Goal: Task Accomplishment & Management: Use online tool/utility

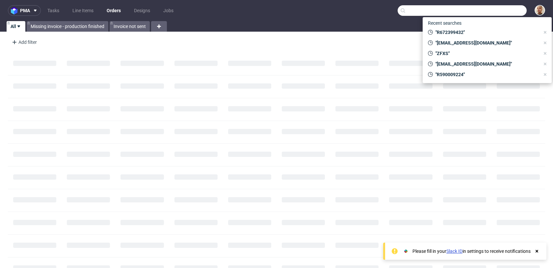
click at [505, 11] on input "text" at bounding box center [462, 10] width 129 height 11
paste input "R823594345"
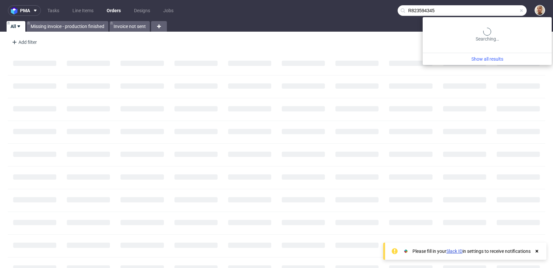
type input "R823594345"
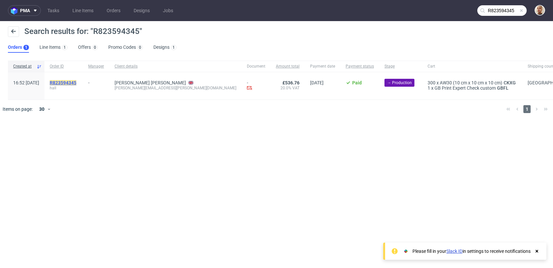
click at [76, 80] on mark "R823594345" at bounding box center [63, 82] width 27 height 5
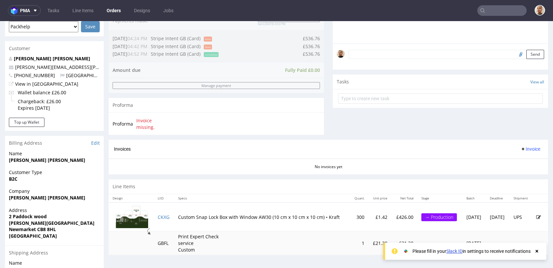
scroll to position [199, 0]
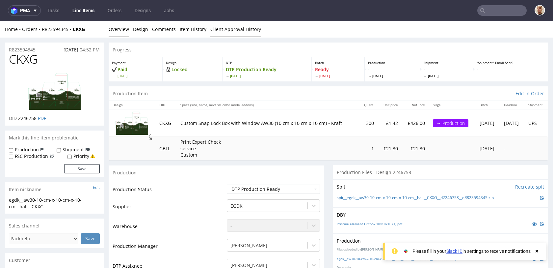
click at [213, 30] on link "Client Approval History" at bounding box center [235, 29] width 51 height 16
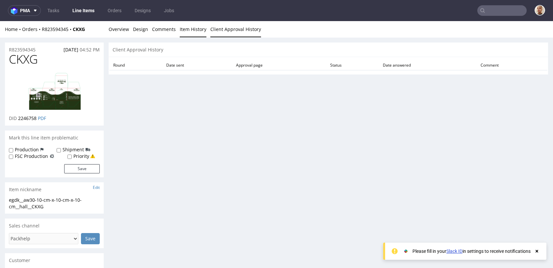
click at [192, 31] on link "Item History" at bounding box center [193, 29] width 27 height 16
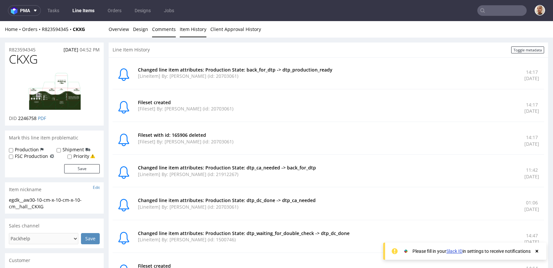
click at [162, 30] on link "Comments" at bounding box center [164, 29] width 24 height 16
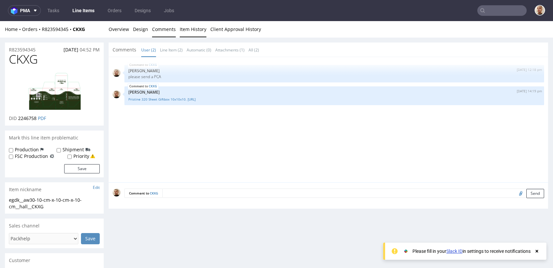
click at [187, 33] on link "Item History" at bounding box center [193, 29] width 27 height 16
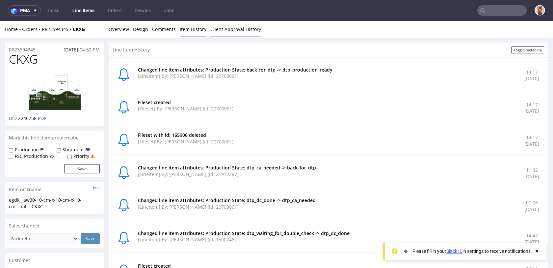
click at [224, 36] on link "Client Approval History" at bounding box center [235, 29] width 51 height 16
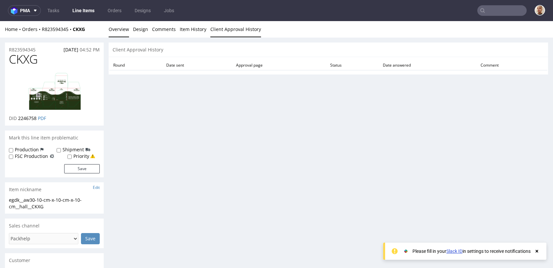
click at [117, 22] on link "Overview" at bounding box center [119, 29] width 20 height 16
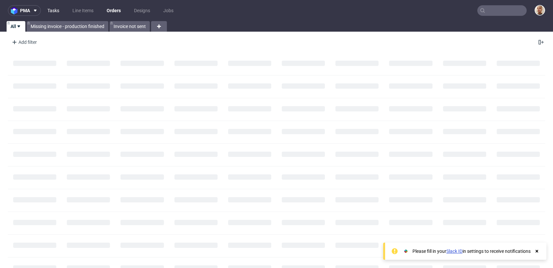
click at [54, 7] on link "Tasks" at bounding box center [53, 10] width 20 height 11
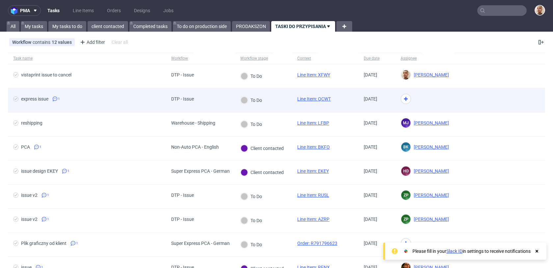
click at [218, 99] on div "DTP - Issue" at bounding box center [200, 100] width 69 height 24
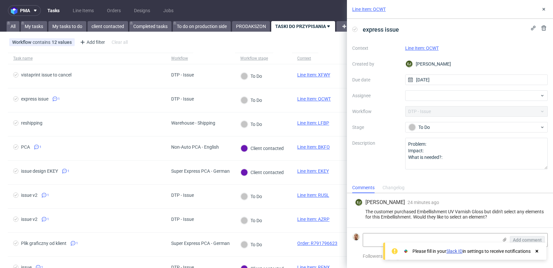
click at [428, 50] on link "Line Item: QCWT" at bounding box center [422, 47] width 34 height 5
click at [441, 91] on div at bounding box center [476, 95] width 143 height 11
type input "matt"
click at [445, 109] on span "Matteo Corsico" at bounding box center [437, 110] width 35 height 7
click at [545, 9] on use at bounding box center [544, 9] width 3 height 3
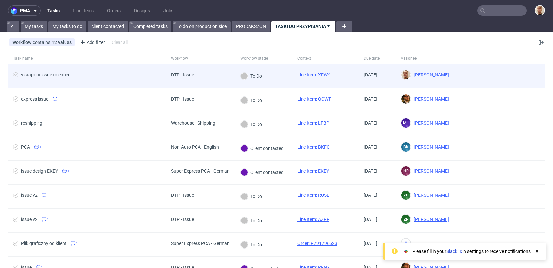
click at [271, 73] on div "To Do" at bounding box center [263, 76] width 57 height 24
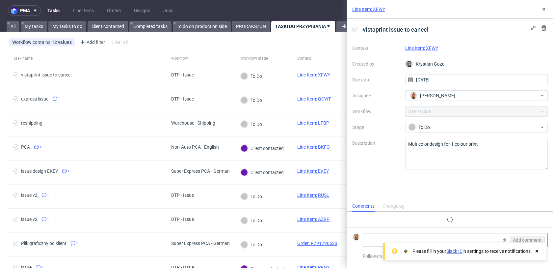
scroll to position [5, 0]
click at [76, 22] on link "My tasks to do" at bounding box center [67, 26] width 38 height 11
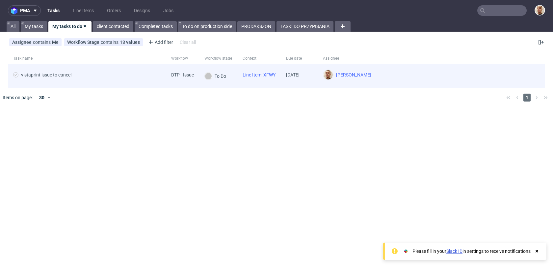
click at [135, 82] on div "vistaprint issue to cancel" at bounding box center [87, 76] width 158 height 24
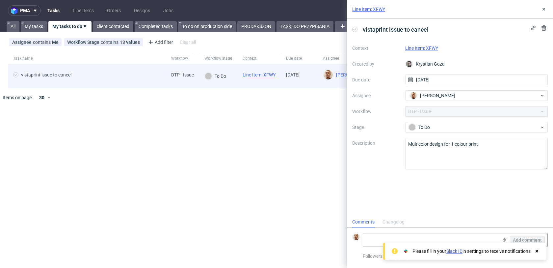
scroll to position [5, 0]
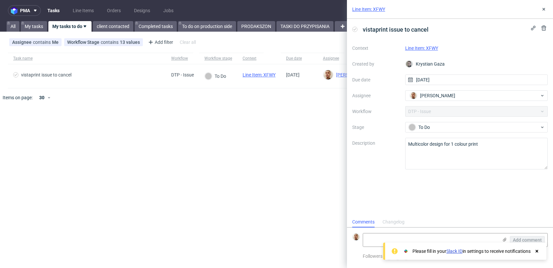
click at [538, 10] on div "Line Item: XFWY" at bounding box center [450, 9] width 206 height 19
click at [544, 12] on icon at bounding box center [543, 9] width 5 height 5
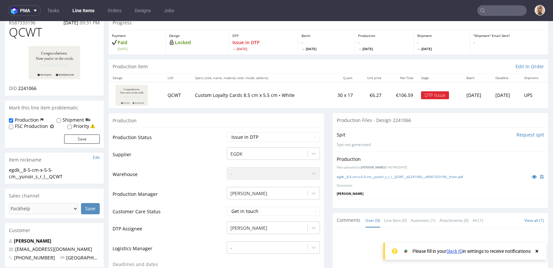
scroll to position [7, 0]
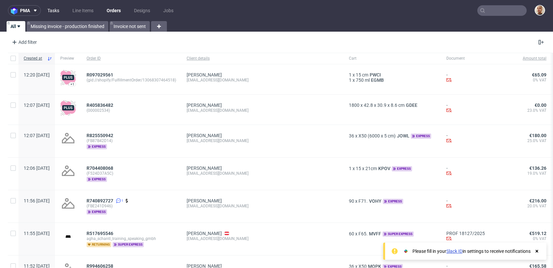
click at [56, 6] on link "Tasks" at bounding box center [53, 10] width 20 height 11
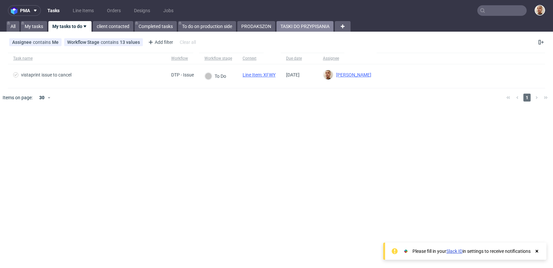
click at [300, 29] on link "TASKI DO PRZYPISANIA" at bounding box center [305, 26] width 57 height 11
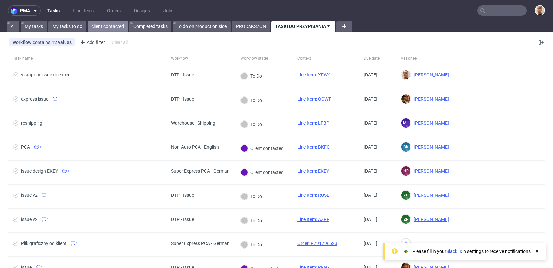
click at [99, 29] on link "client contacted" at bounding box center [108, 26] width 41 height 11
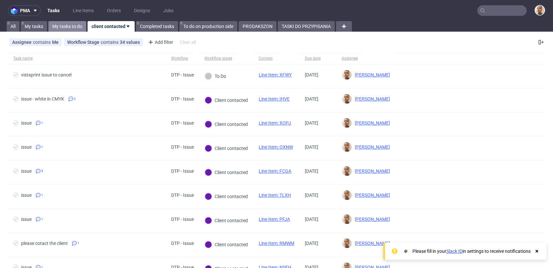
click at [75, 30] on link "My tasks to do" at bounding box center [67, 26] width 38 height 11
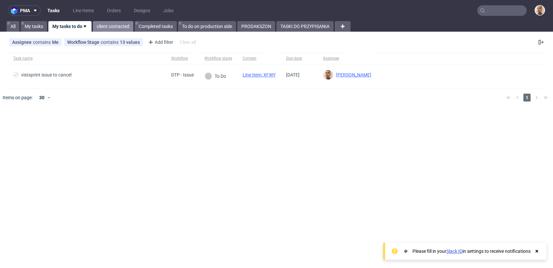
click at [99, 25] on link "client contacted" at bounding box center [113, 26] width 41 height 11
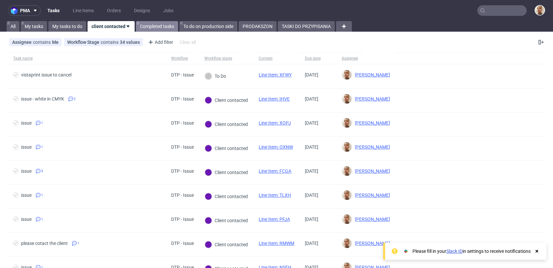
click at [163, 26] on link "Completed tasks" at bounding box center [157, 26] width 42 height 11
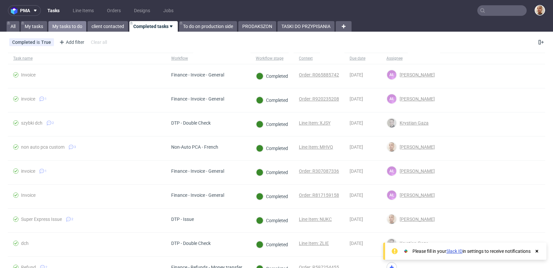
click at [81, 25] on link "My tasks to do" at bounding box center [67, 26] width 38 height 11
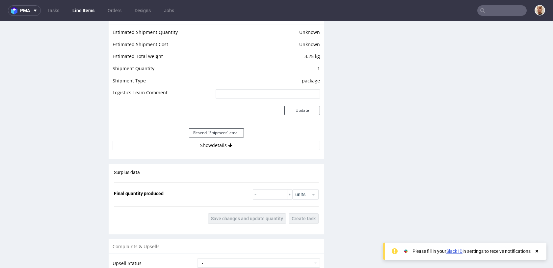
scroll to position [595, 0]
click at [198, 138] on div "Resend "Shipment" email" at bounding box center [216, 132] width 207 height 16
click at [199, 140] on button "Show details" at bounding box center [216, 144] width 207 height 9
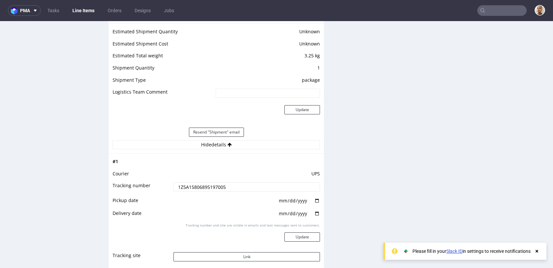
scroll to position [644, 0]
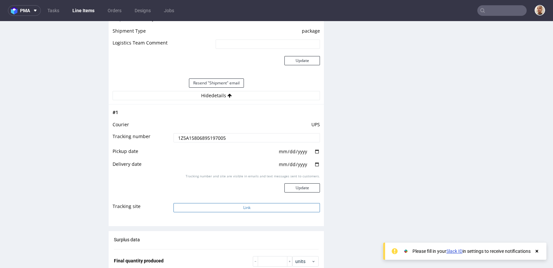
click at [228, 205] on button "Link" at bounding box center [247, 207] width 147 height 9
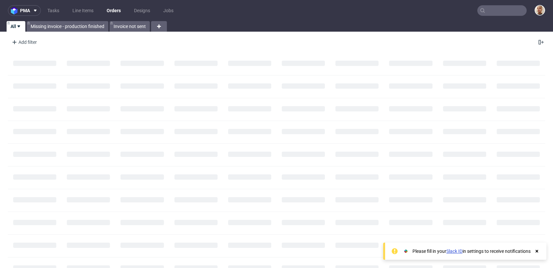
click at [501, 6] on input "text" at bounding box center [501, 10] width 49 height 11
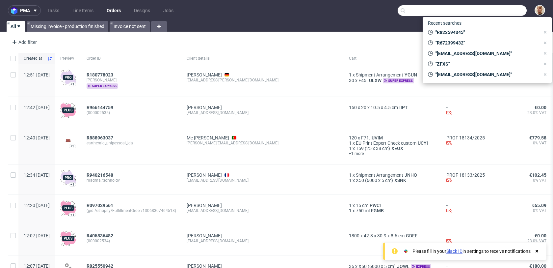
paste input "R672399432"
type input "R672399432"
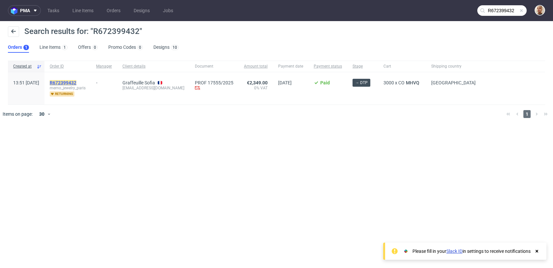
click at [76, 82] on mark "R672399432" at bounding box center [63, 82] width 27 height 5
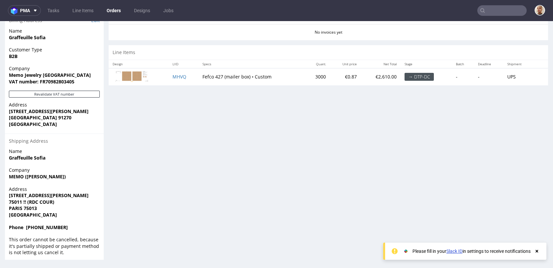
scroll to position [2, 0]
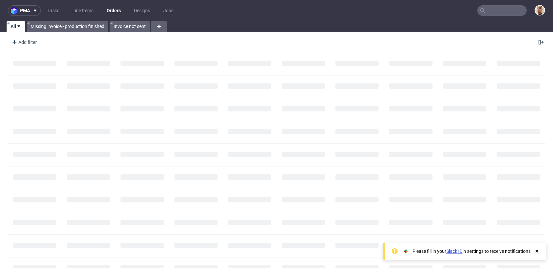
click at [514, 13] on input "text" at bounding box center [501, 10] width 49 height 11
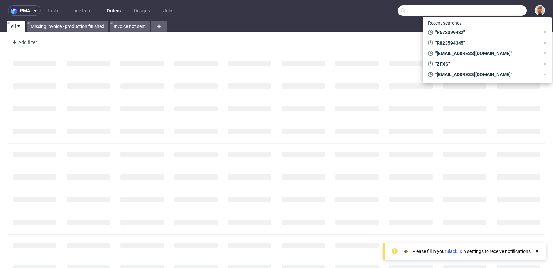
paste input "R672399432"
type input "R672399432"
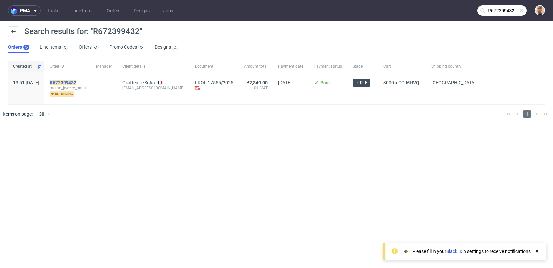
click at [76, 80] on mark "R672399432" at bounding box center [63, 82] width 27 height 5
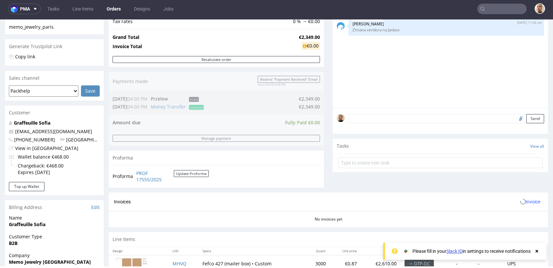
scroll to position [141, 0]
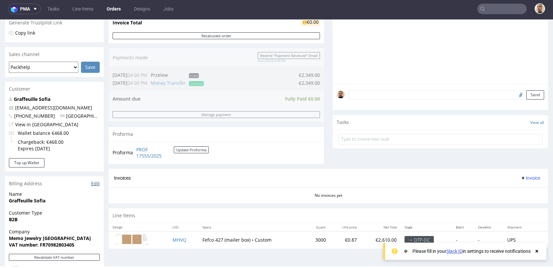
click at [96, 184] on link "Edit" at bounding box center [95, 183] width 9 height 7
click at [506, 13] on input "text" at bounding box center [501, 9] width 49 height 11
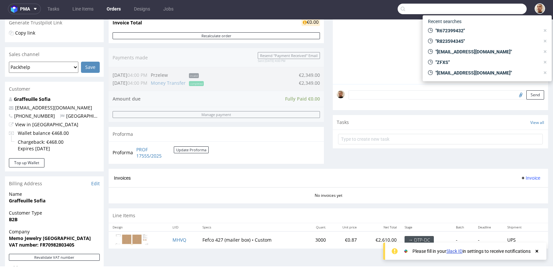
paste input "R672399432"
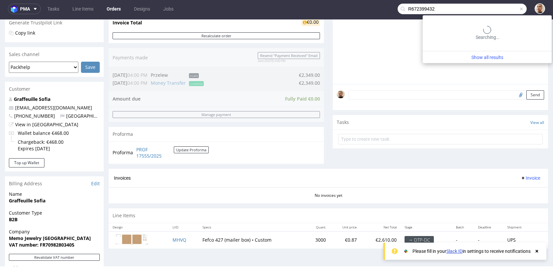
type input "R672399432"
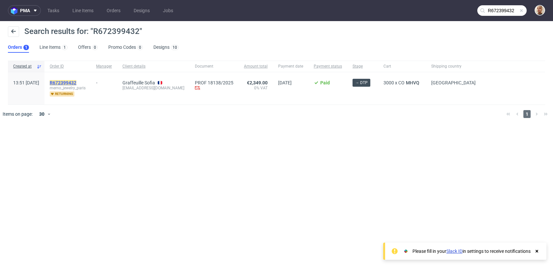
click at [76, 83] on mark "R672399432" at bounding box center [63, 82] width 27 height 5
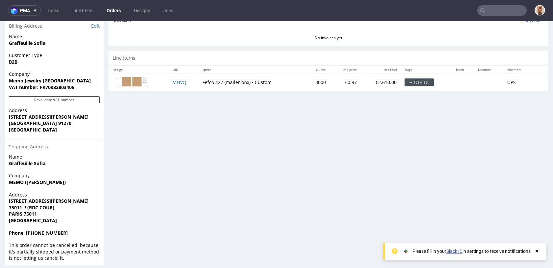
scroll to position [305, 0]
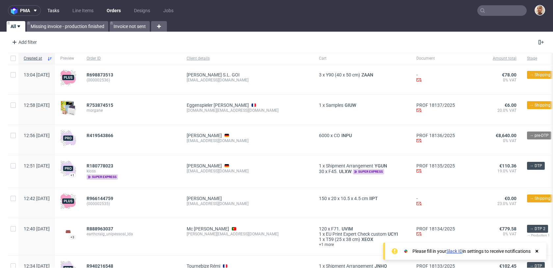
click at [52, 10] on link "Tasks" at bounding box center [53, 10] width 20 height 11
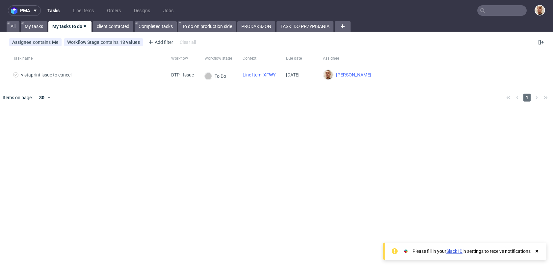
click at [307, 34] on div "pma Tasks Line Items Orders Designs Jobs All My tasks My tasks to do client con…" at bounding box center [276, 134] width 553 height 268
click at [307, 31] on link "TASKI DO PRZYPISANIA" at bounding box center [305, 26] width 57 height 11
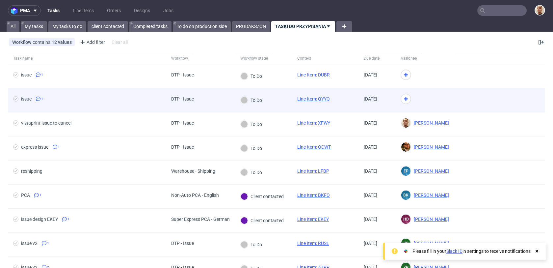
click at [273, 96] on div "To Do" at bounding box center [263, 100] width 57 height 24
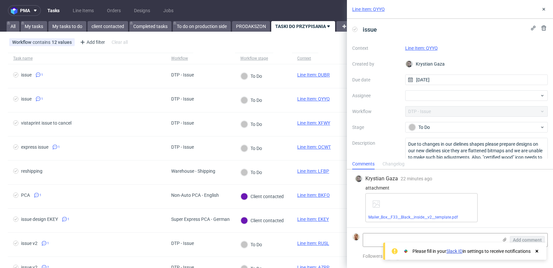
click at [420, 50] on link "Line Item: QYYQ" at bounding box center [421, 47] width 33 height 5
click at [414, 90] on div "Context Line Item: QYYQ Created by Krystian Gaza Due date 27/08/2025 Assignee W…" at bounding box center [450, 106] width 196 height 126
click at [414, 93] on div at bounding box center [476, 95] width 143 height 11
type input "rach"
click at [426, 114] on div "Michał Rachański" at bounding box center [477, 110] width 138 height 11
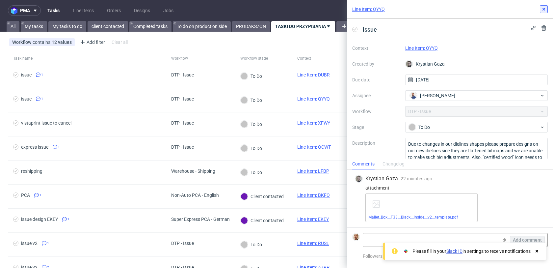
click at [546, 9] on icon at bounding box center [543, 9] width 5 height 5
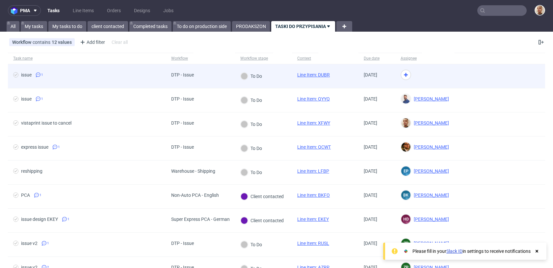
click at [452, 82] on div at bounding box center [424, 76] width 59 height 24
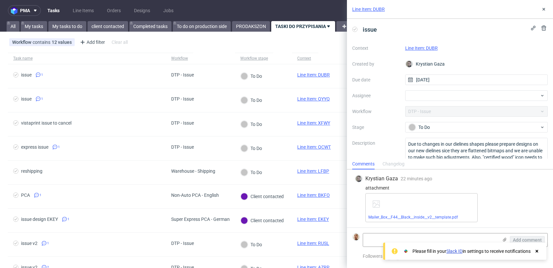
click at [437, 47] on link "Line Item: DUBR" at bounding box center [421, 47] width 33 height 5
click at [411, 94] on div at bounding box center [476, 95] width 143 height 11
type input "rach"
click at [416, 111] on img at bounding box center [413, 110] width 7 height 7
